Goal: Information Seeking & Learning: Learn about a topic

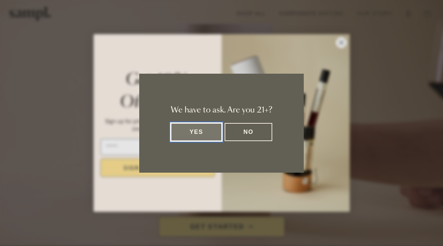
click at [207, 131] on button "Yes" at bounding box center [196, 132] width 51 height 18
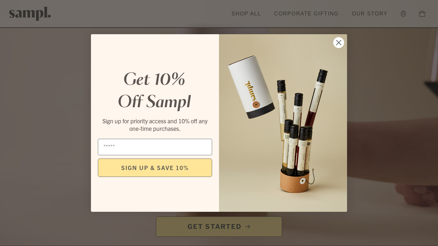
click at [337, 40] on circle "Close dialog" at bounding box center [338, 42] width 11 height 11
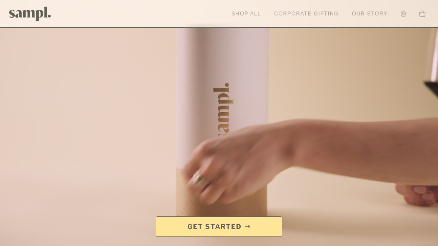
click at [248, 15] on link "Shop All" at bounding box center [246, 14] width 36 height 14
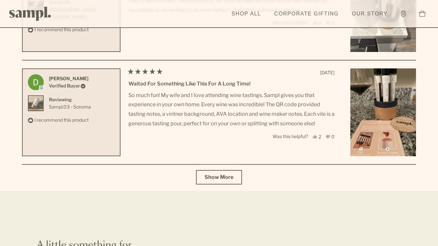
scroll to position [2433, 0]
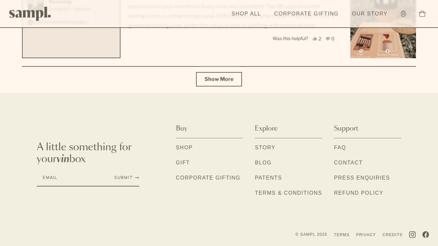
click at [338, 146] on link "FAQ" at bounding box center [340, 147] width 12 height 9
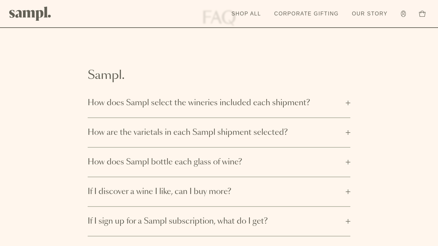
scroll to position [72, 0]
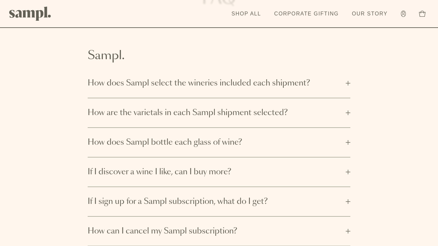
click at [351, 83] on div "Sampl. How does Sampl select the wineries included each shipment? Sampl is fort…" at bounding box center [219, 137] width 336 height 218
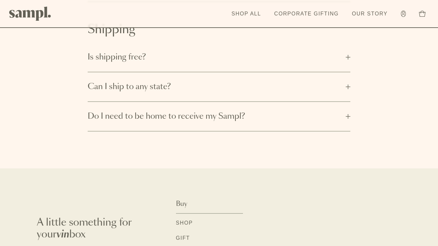
scroll to position [319, 0]
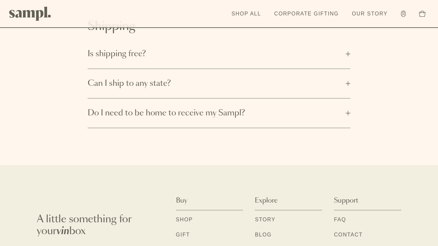
click at [336, 117] on span "Do I need to be home to receive my Sampl?" at bounding box center [215, 113] width 254 height 11
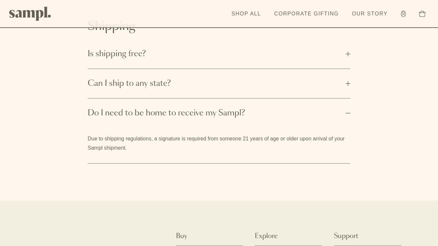
click at [336, 117] on span "Do I need to be home to receive my Sampl?" at bounding box center [215, 113] width 254 height 11
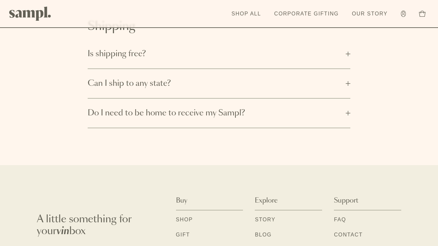
click at [349, 75] on button "Can I ship to any state?" at bounding box center [219, 83] width 263 height 29
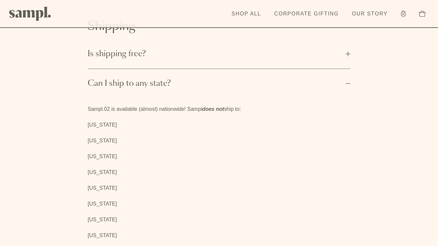
click at [349, 75] on button "Can I ship to any state?" at bounding box center [219, 83] width 263 height 29
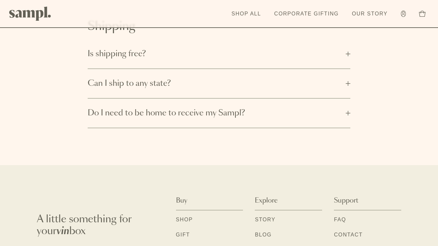
click at [349, 75] on button "Can I ship to any state?" at bounding box center [219, 83] width 263 height 29
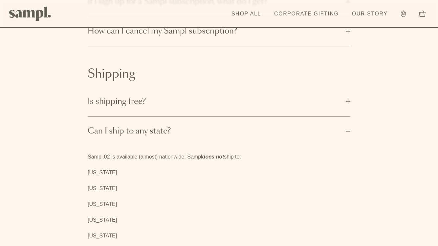
scroll to position [268, 0]
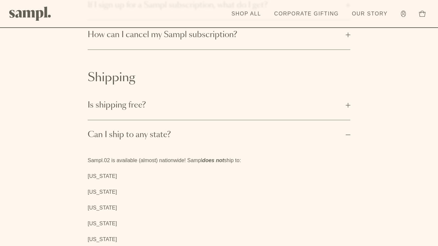
click at [337, 112] on button "Is shipping free?" at bounding box center [219, 105] width 263 height 29
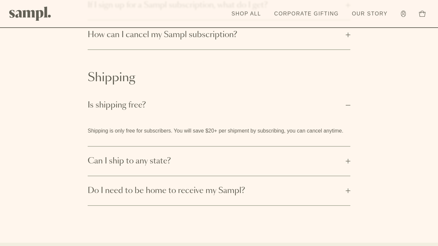
click at [337, 113] on button "Is shipping free?" at bounding box center [219, 105] width 263 height 29
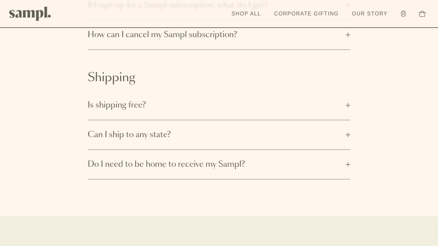
click at [334, 130] on span "Can I ship to any state?" at bounding box center [215, 134] width 254 height 11
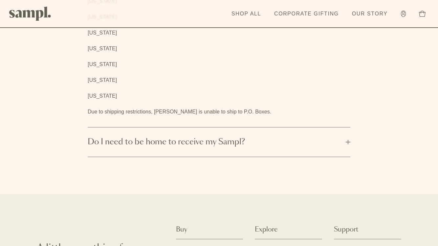
scroll to position [638, 0]
